Goal: Transaction & Acquisition: Purchase product/service

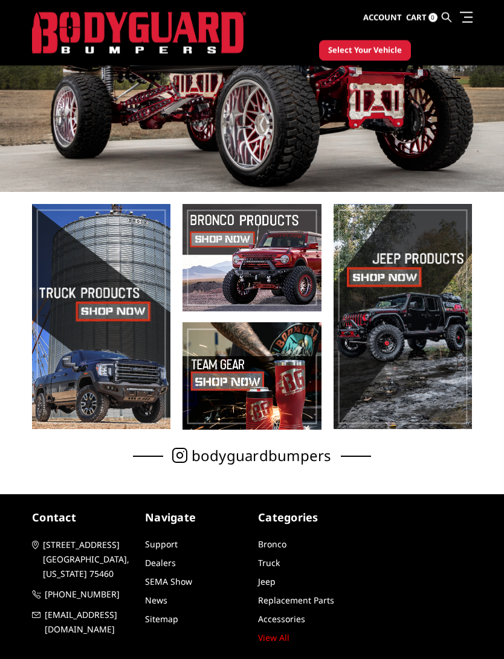
scroll to position [158, 0]
click at [99, 307] on span at bounding box center [101, 316] width 138 height 225
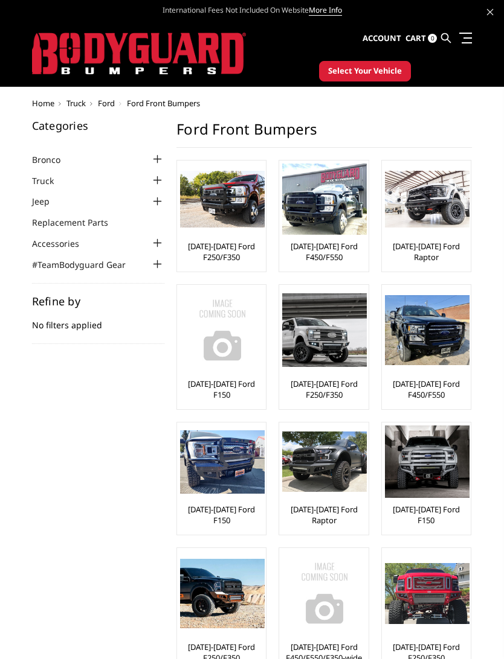
click at [219, 214] on img at bounding box center [222, 199] width 85 height 57
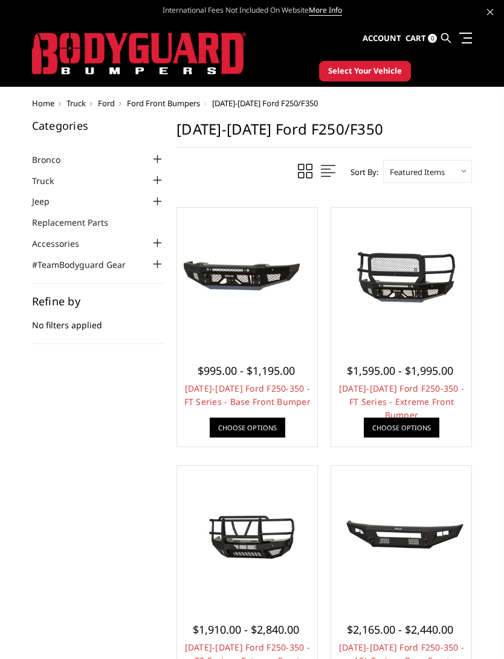
click at [426, 368] on span "$1,595.00 - $1,995.00" at bounding box center [400, 371] width 106 height 14
click at [421, 431] on link "Choose Options" at bounding box center [401, 428] width 75 height 20
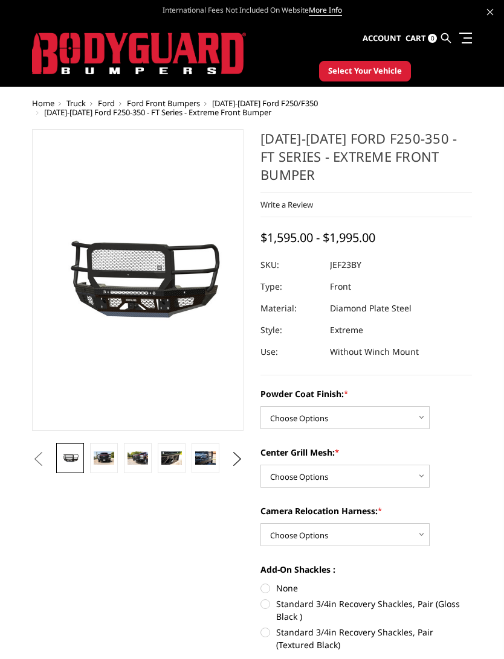
click at [95, 464] on img at bounding box center [104, 459] width 21 height 14
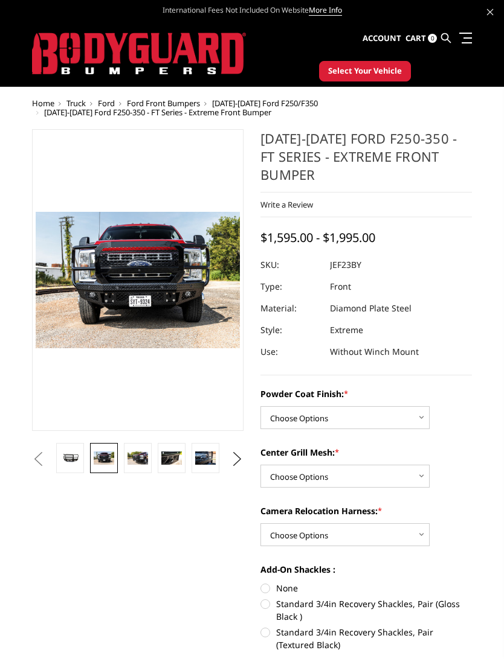
click at [117, 460] on link at bounding box center [104, 458] width 28 height 30
click at [135, 464] on img at bounding box center [137, 459] width 21 height 14
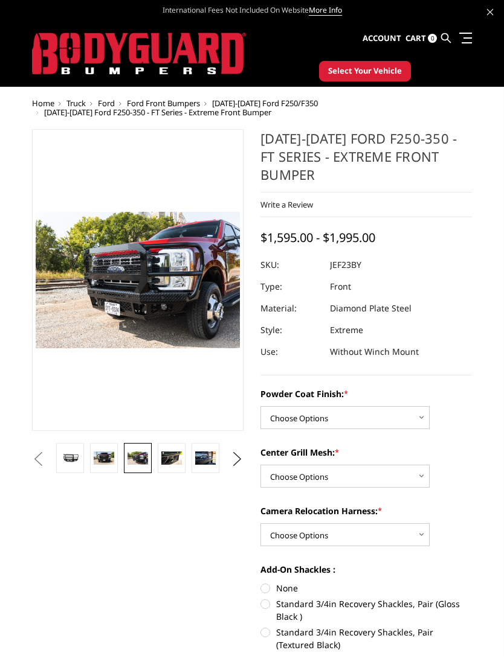
click at [158, 458] on link at bounding box center [172, 458] width 28 height 30
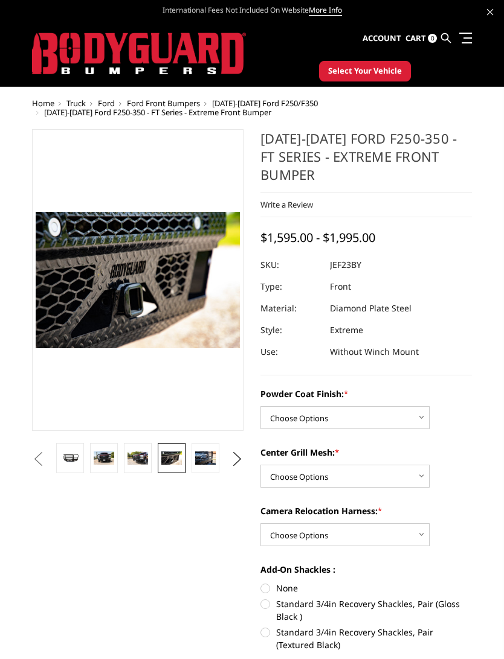
click at [193, 449] on link at bounding box center [205, 458] width 28 height 30
